Goal: Check status

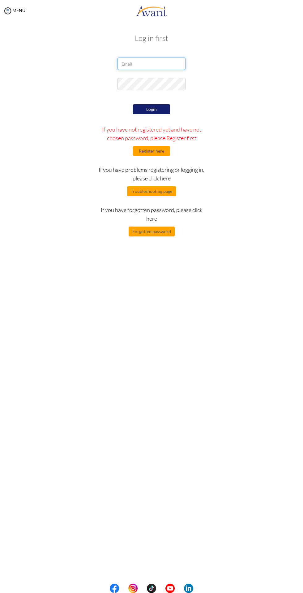
click at [127, 64] on input "email" at bounding box center [152, 64] width 68 height 12
type input "[EMAIL_ADDRESS][DOMAIN_NAME]"
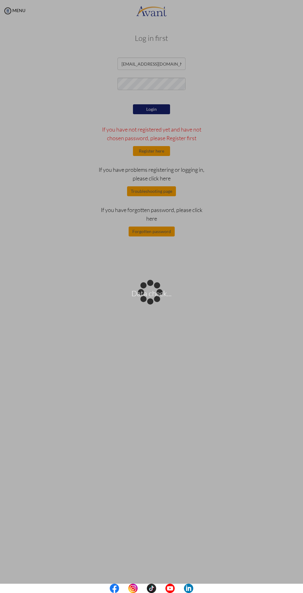
click at [156, 292] on div "Data check..." at bounding box center [151, 296] width 9 height 9
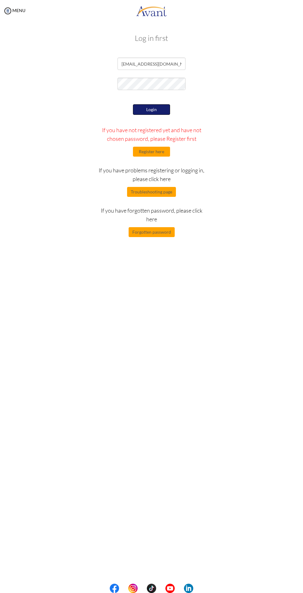
click at [153, 109] on button "Login" at bounding box center [151, 109] width 37 height 11
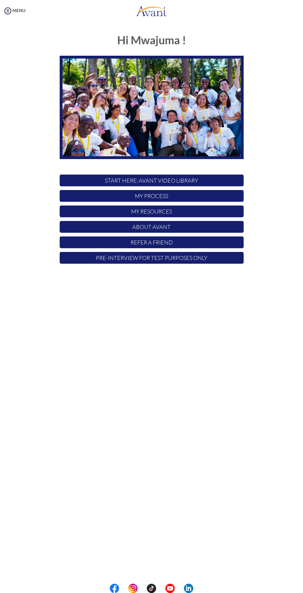
click at [193, 198] on p "My Process" at bounding box center [152, 196] width 184 height 12
click at [180, 198] on p "My Process" at bounding box center [152, 196] width 184 height 12
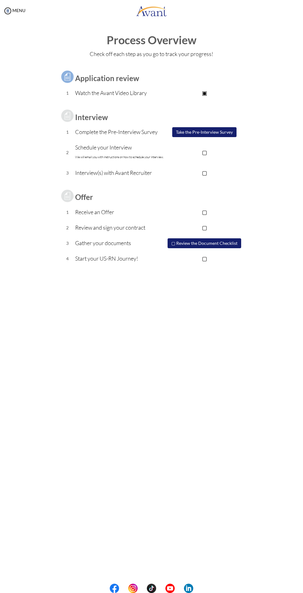
click at [134, 85] on td "Watch the Avant Video Library" at bounding box center [120, 92] width 90 height 15
click at [127, 89] on p "Watch the Avant Video Library" at bounding box center [120, 92] width 90 height 9
